Goal: Information Seeking & Learning: Find specific page/section

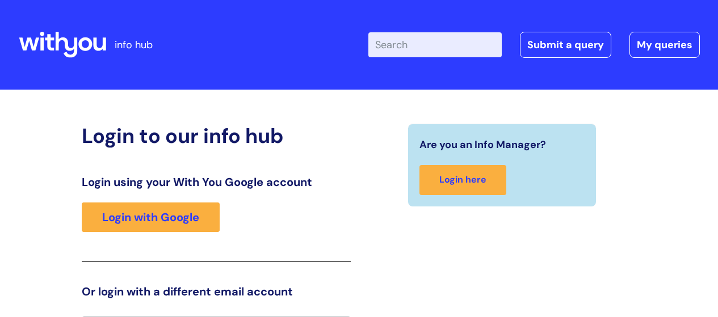
scroll to position [25, 0]
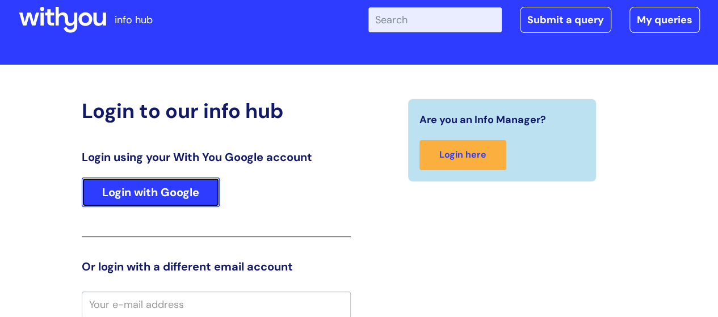
click at [156, 191] on link "Login with Google" at bounding box center [151, 193] width 138 height 30
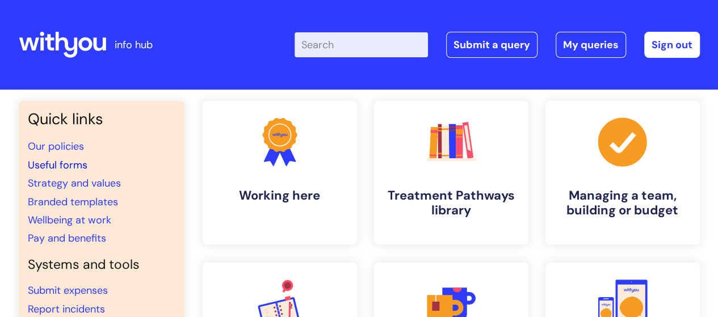
click at [70, 163] on link "Useful forms" at bounding box center [58, 165] width 60 height 14
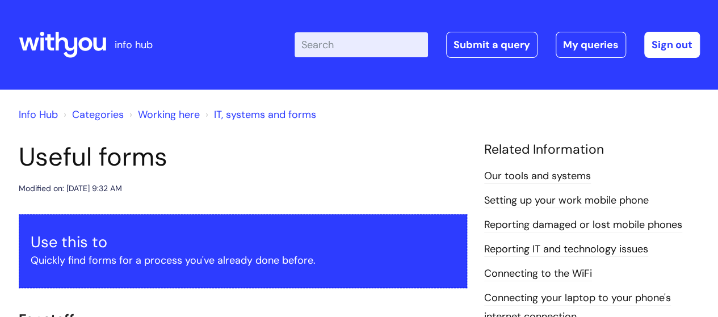
click at [345, 43] on input "Enter your search term here..." at bounding box center [361, 44] width 133 height 25
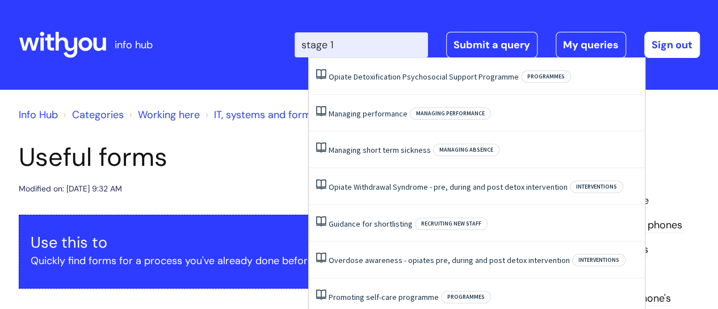
type input "stage 1"
click at [172, 39] on div "info hub" at bounding box center [103, 44] width 169 height 67
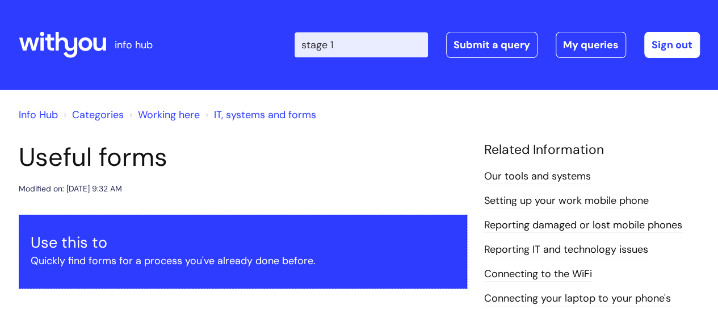
drag, startPoint x: 346, startPoint y: 45, endPoint x: 315, endPoint y: 42, distance: 32.0
click at [315, 42] on input "stage 1" at bounding box center [361, 44] width 133 height 25
